Goal: Transaction & Acquisition: Purchase product/service

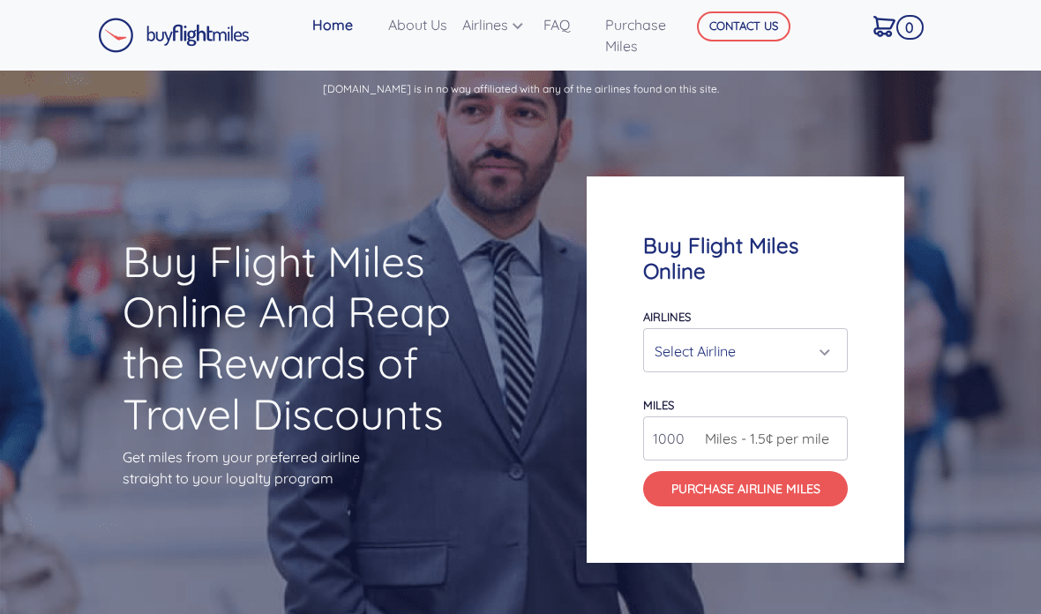
scroll to position [-2, 0]
click at [827, 368] on div "Select Airline" at bounding box center [746, 351] width 182 height 34
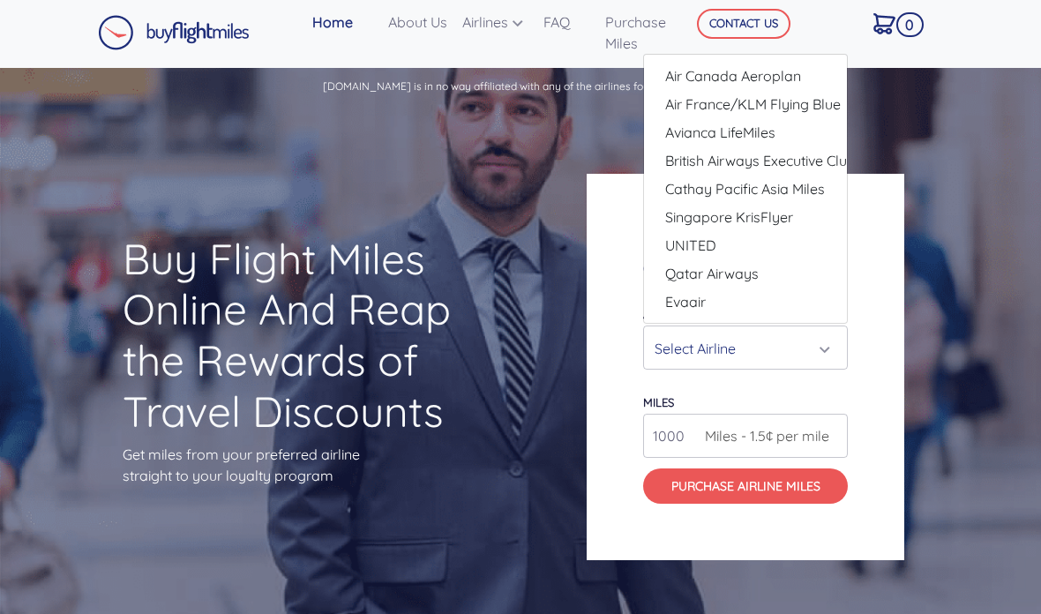
scroll to position [0, 0]
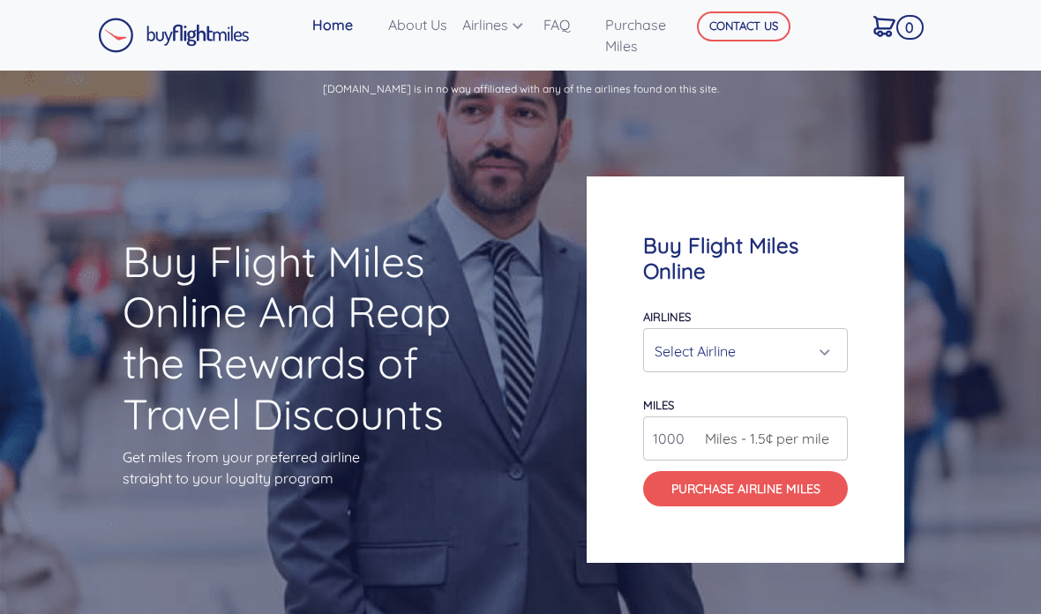
click at [820, 368] on div "Select Airline" at bounding box center [740, 351] width 171 height 34
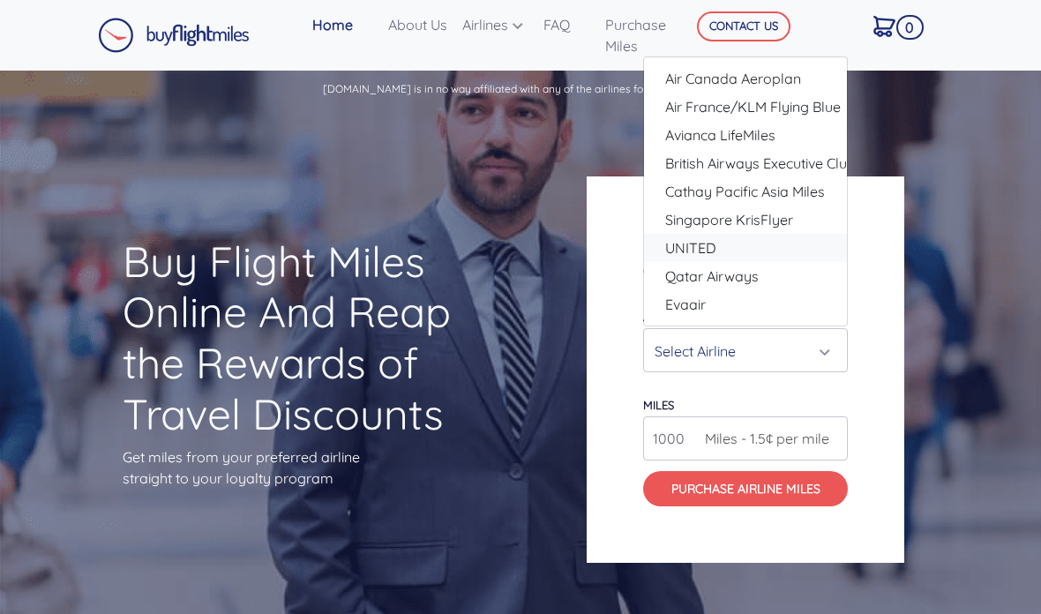
click at [775, 262] on link "UNITED" at bounding box center [745, 248] width 203 height 28
select select "UNITED"
type input "80000"
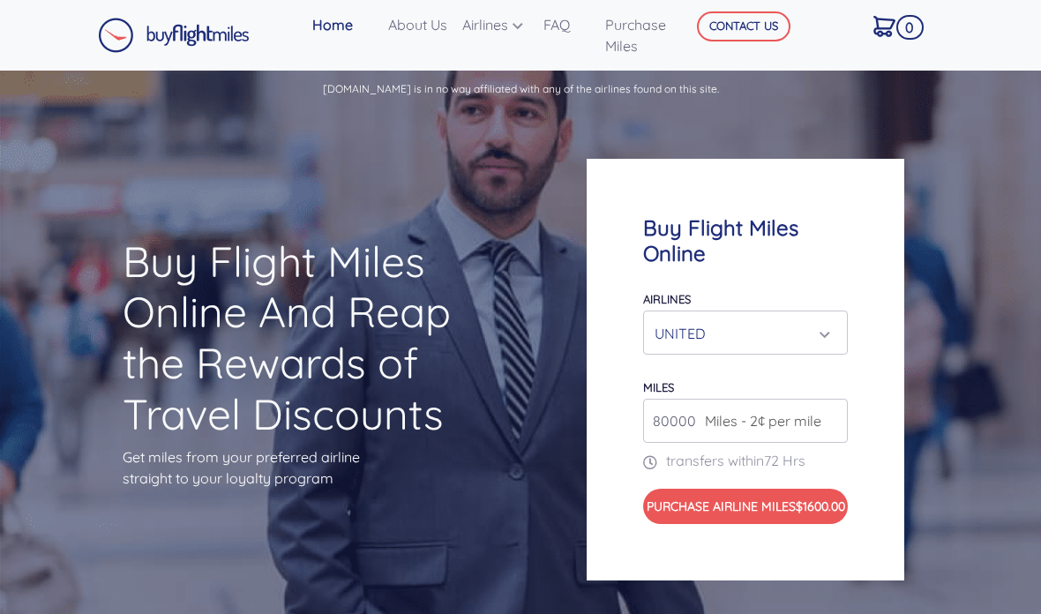
click at [694, 438] on input "80000" at bounding box center [745, 421] width 205 height 44
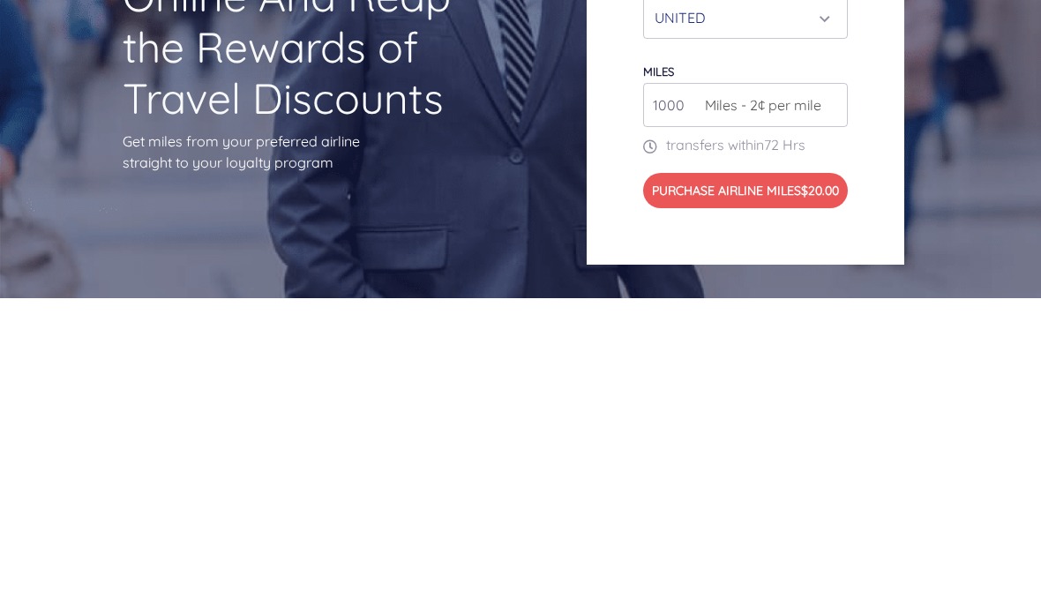
type input "1000"
click at [879, 166] on div "Buy Flight Miles Online Airlines Air Canada Aeroplan Air France/KLM Flying Blue…" at bounding box center [746, 370] width 318 height 422
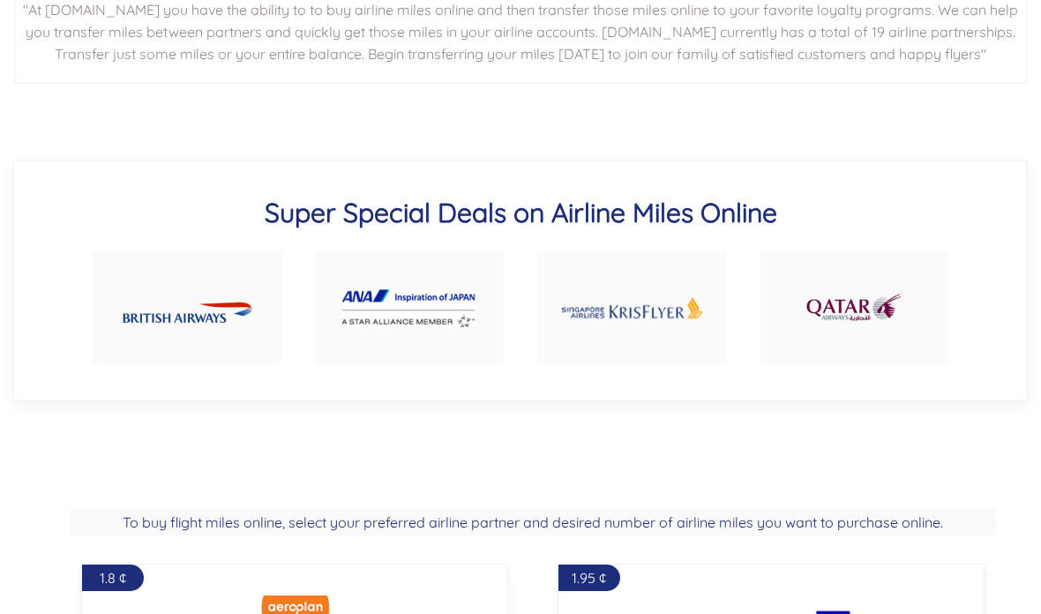
scroll to position [926, 0]
click at [381, 327] on img at bounding box center [409, 308] width 134 height 38
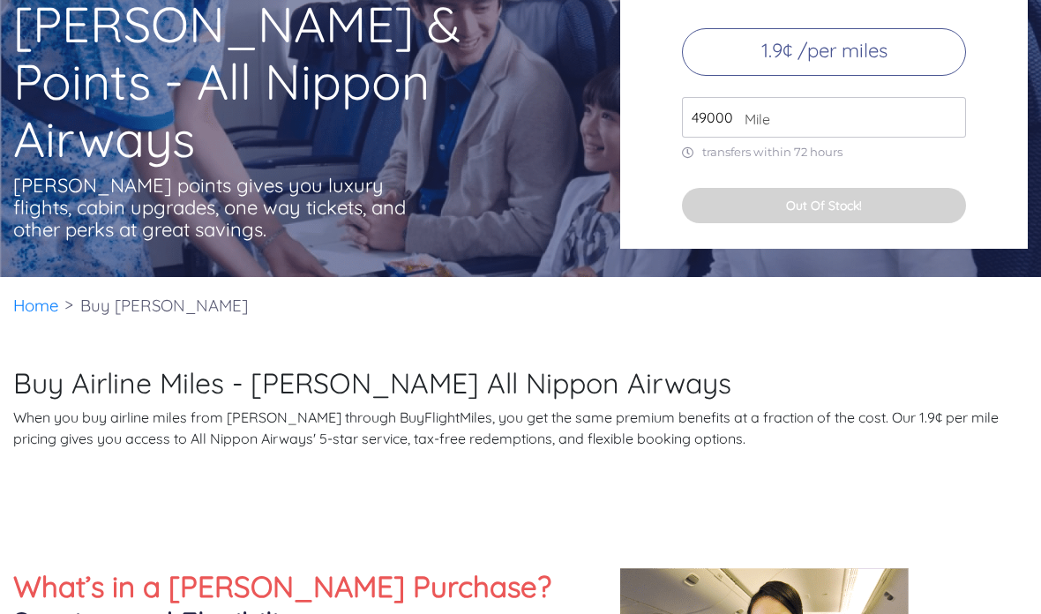
scroll to position [160, 0]
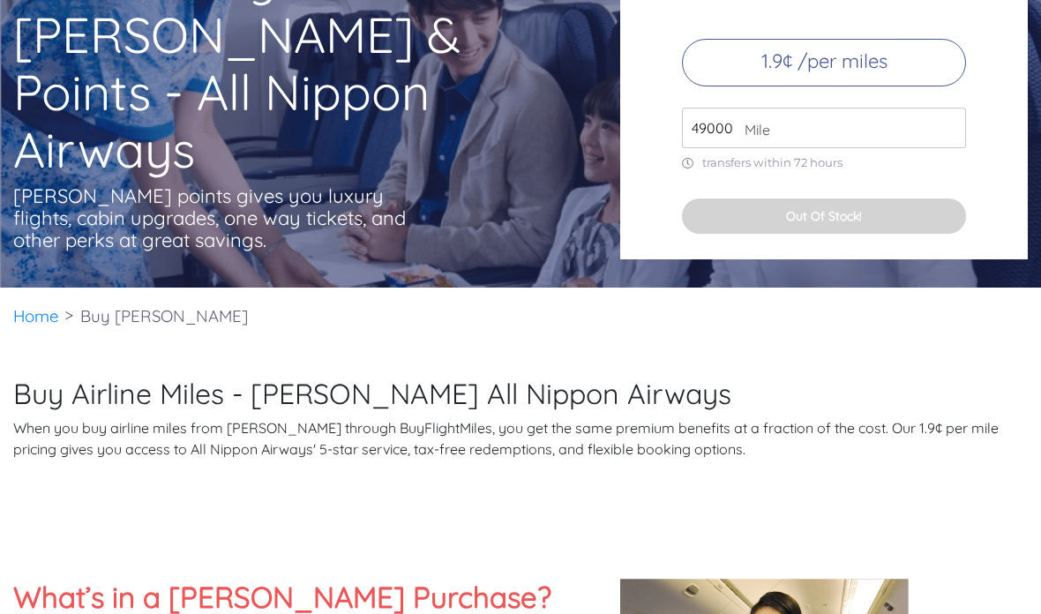
click at [730, 148] on input "49000" at bounding box center [824, 128] width 284 height 41
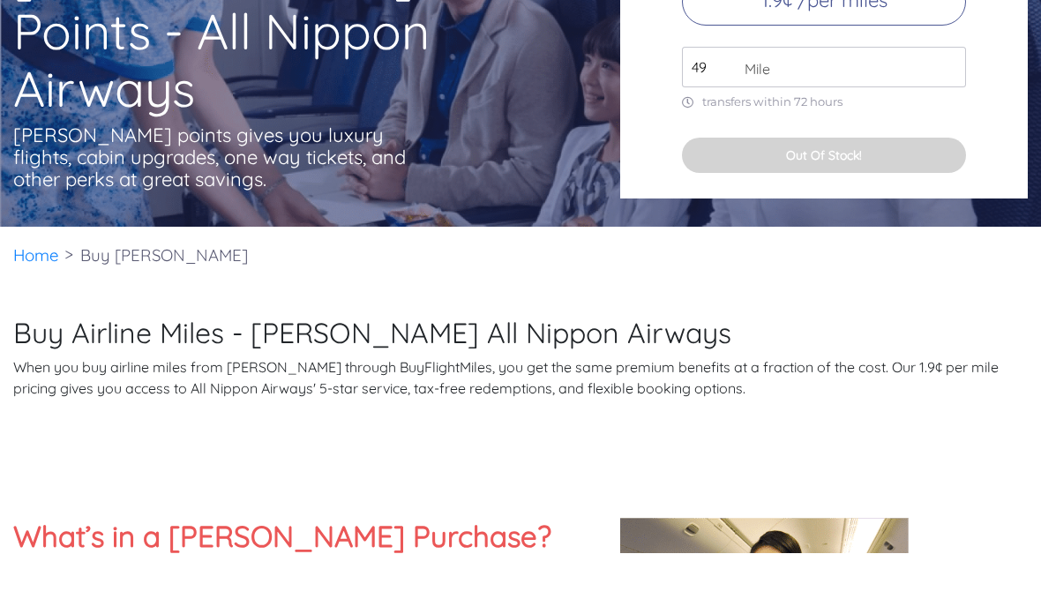
type input "4"
type input "1000"
click at [973, 143] on div "Buy ANA Airline Miles Online 1.9¢ /per miles 1000 Mile transfers within 72 hour…" at bounding box center [824, 82] width 408 height 353
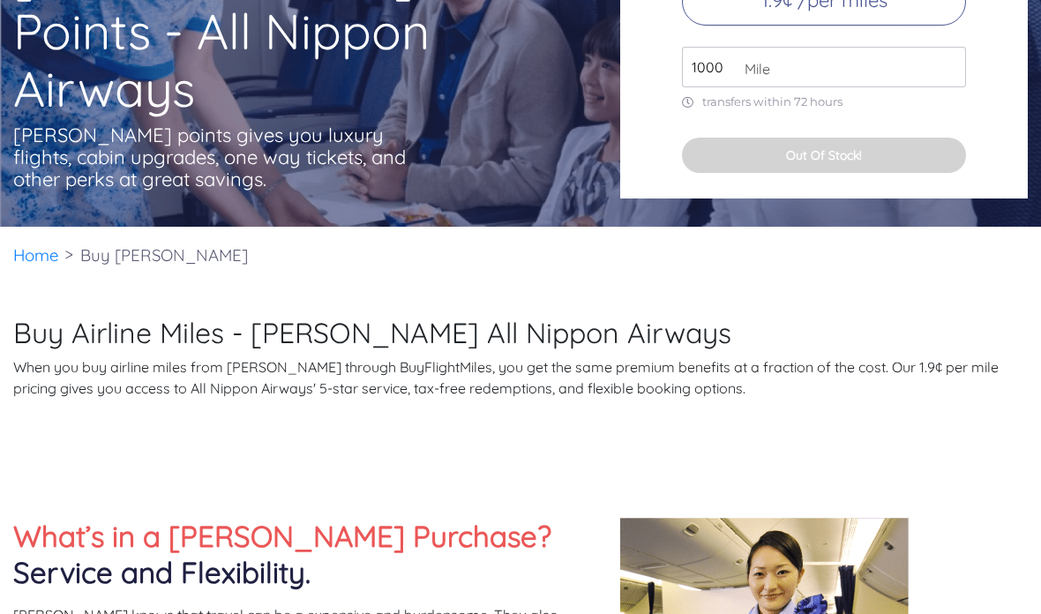
click at [925, 173] on button "Out Of Stock!" at bounding box center [824, 155] width 284 height 35
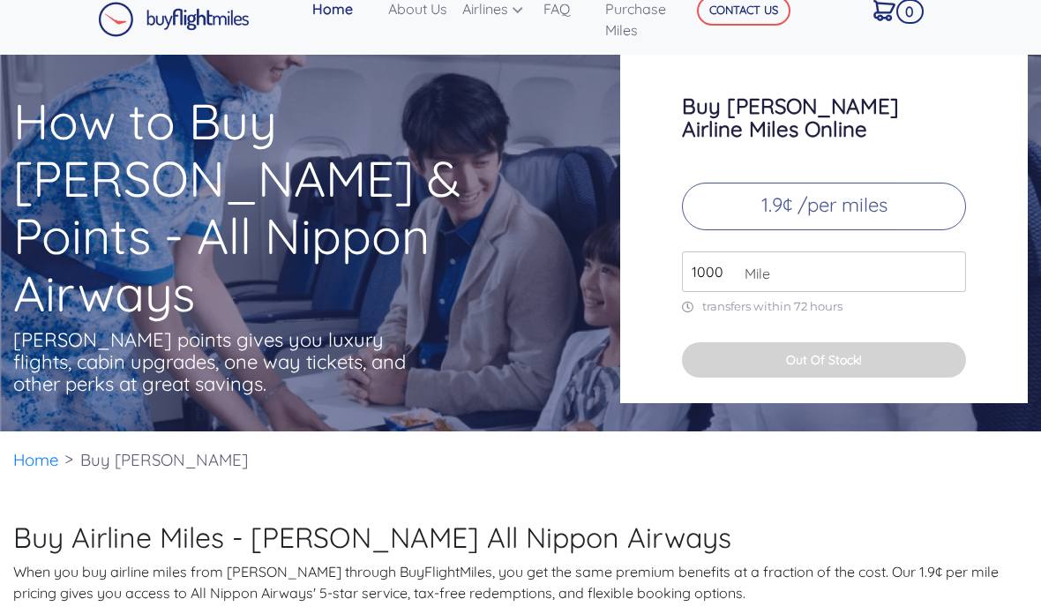
scroll to position [0, 0]
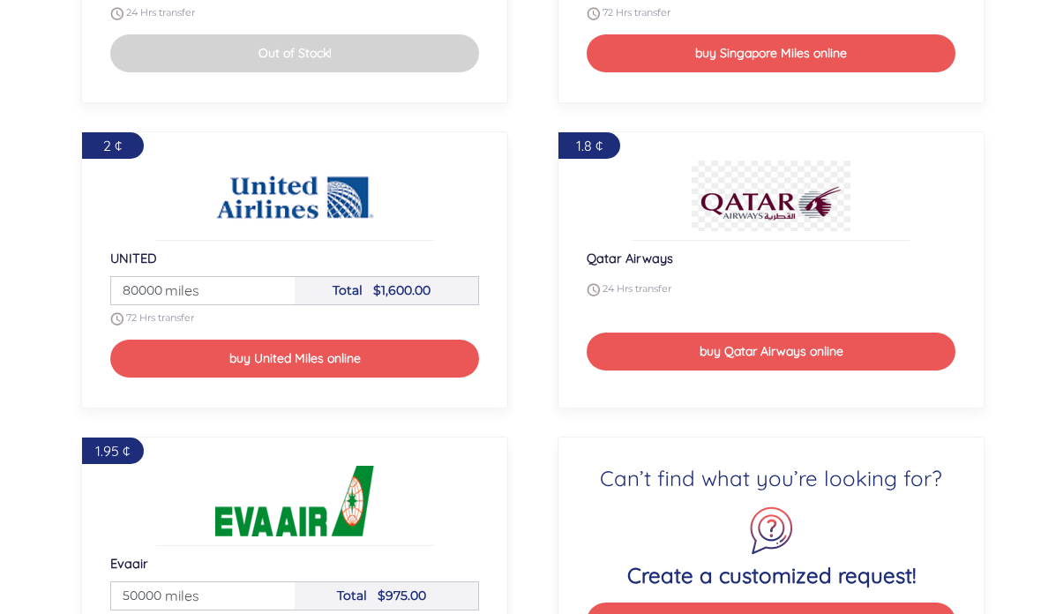
scroll to position [2612, 0]
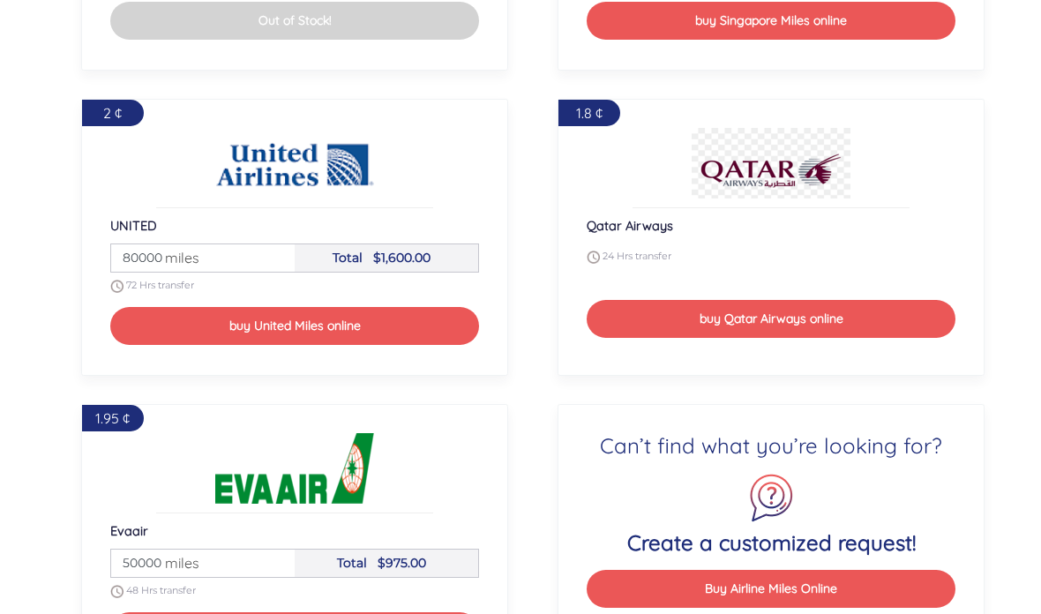
click at [251, 272] on input "80000" at bounding box center [203, 257] width 178 height 27
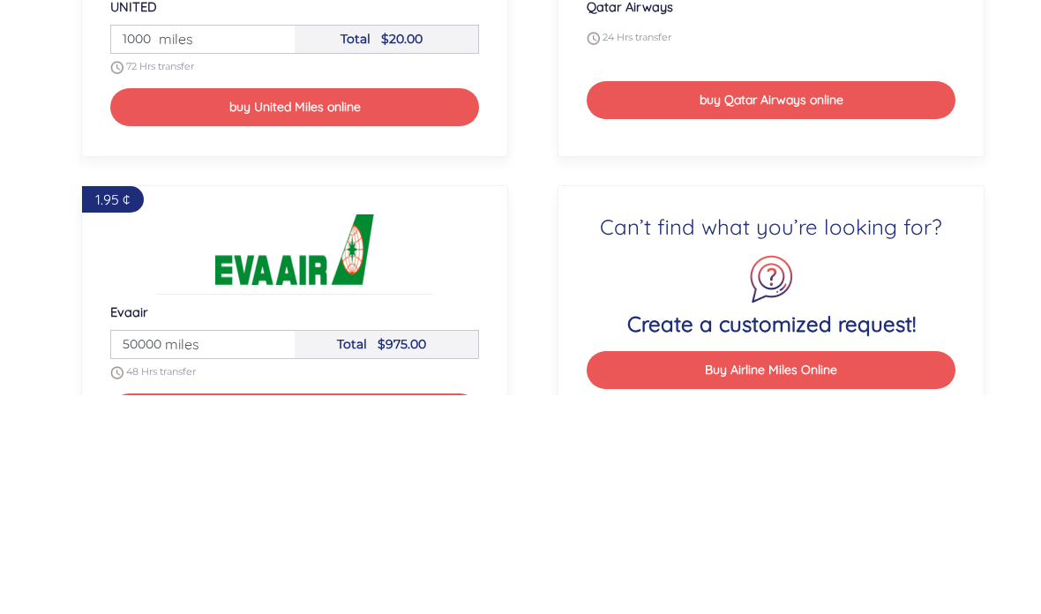
type input "10000"
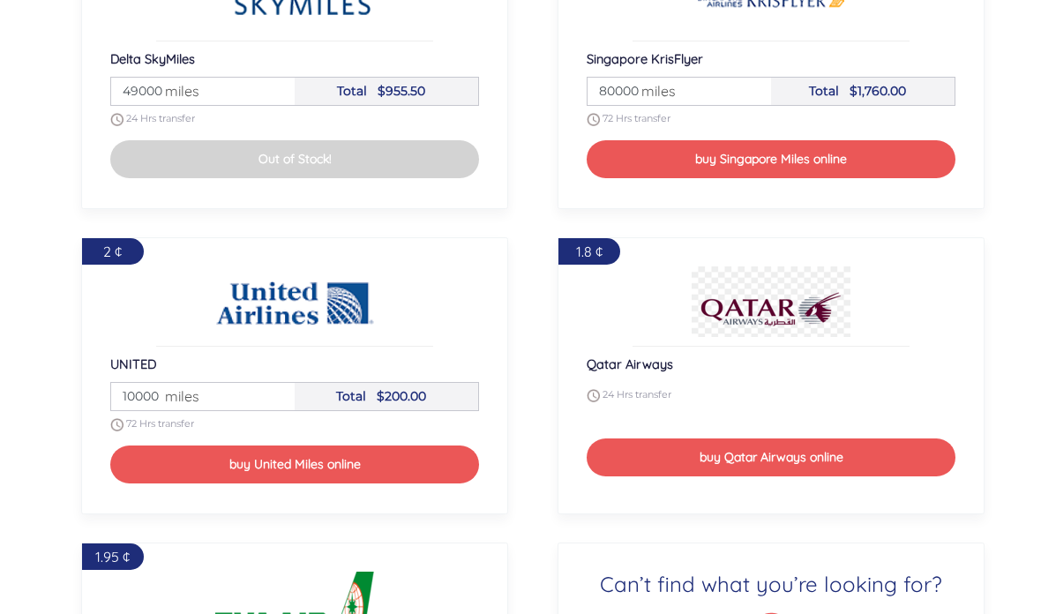
scroll to position [2473, 0]
